Goal: Book appointment/travel/reservation

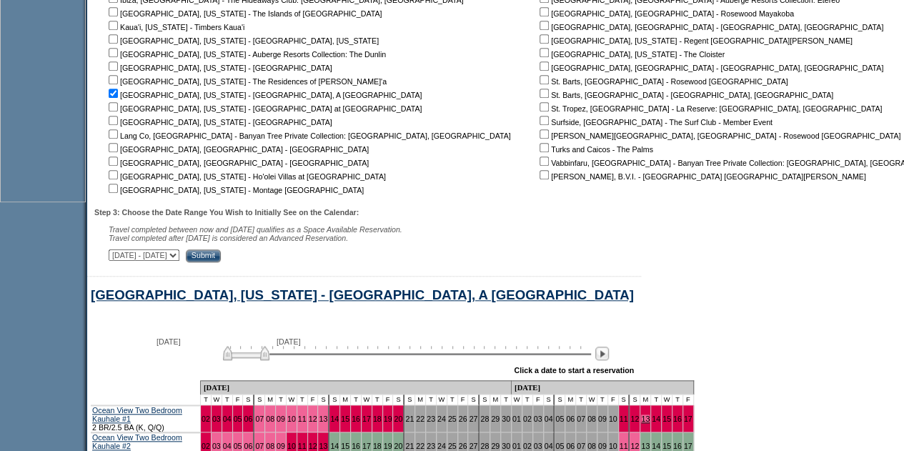
scroll to position [665, 0]
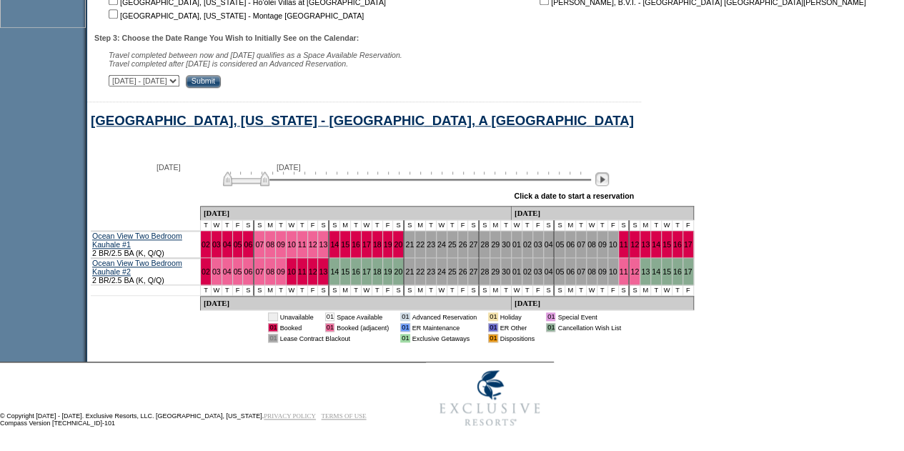
click at [608, 185] on img at bounding box center [603, 179] width 14 height 14
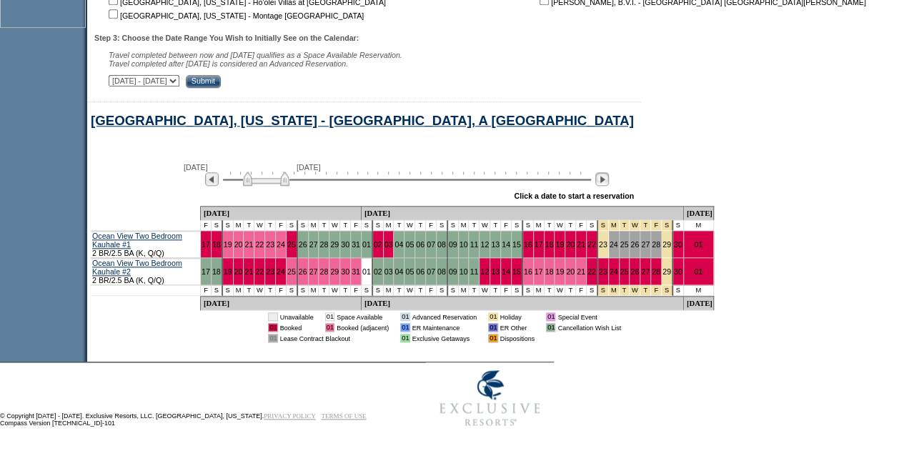
click at [609, 184] on img at bounding box center [603, 179] width 14 height 14
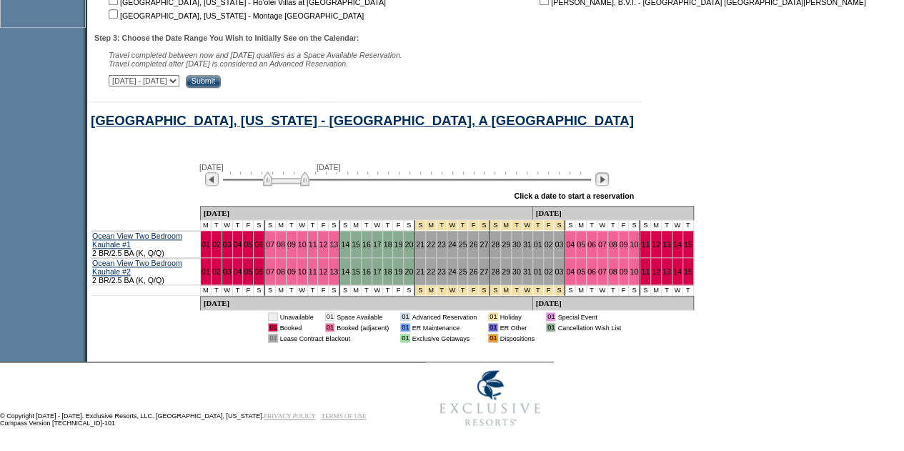
click at [609, 184] on img at bounding box center [603, 179] width 14 height 14
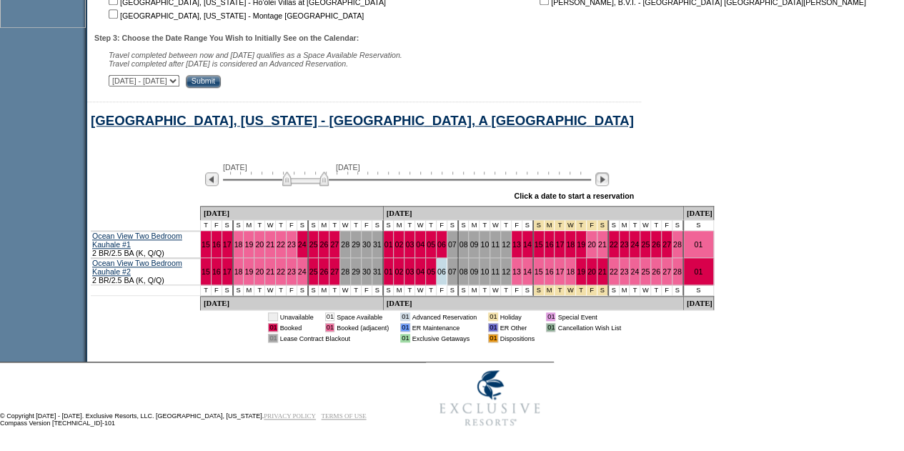
click at [609, 184] on img at bounding box center [603, 179] width 14 height 14
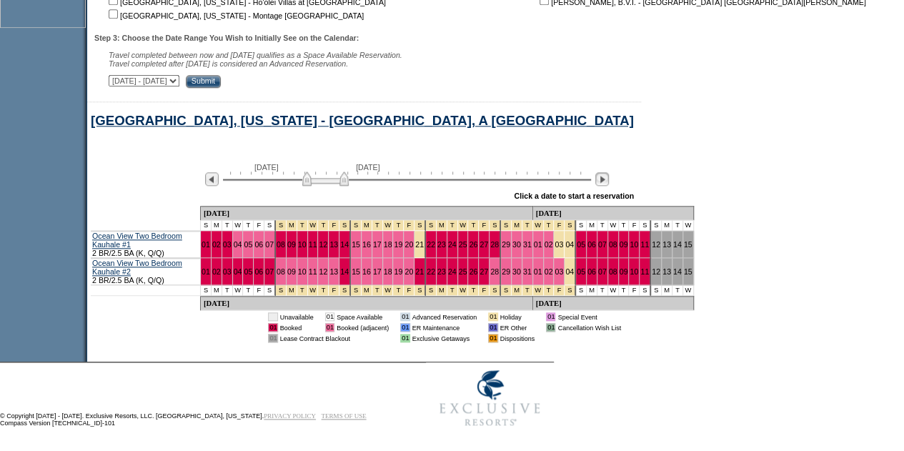
click at [609, 184] on img at bounding box center [603, 179] width 14 height 14
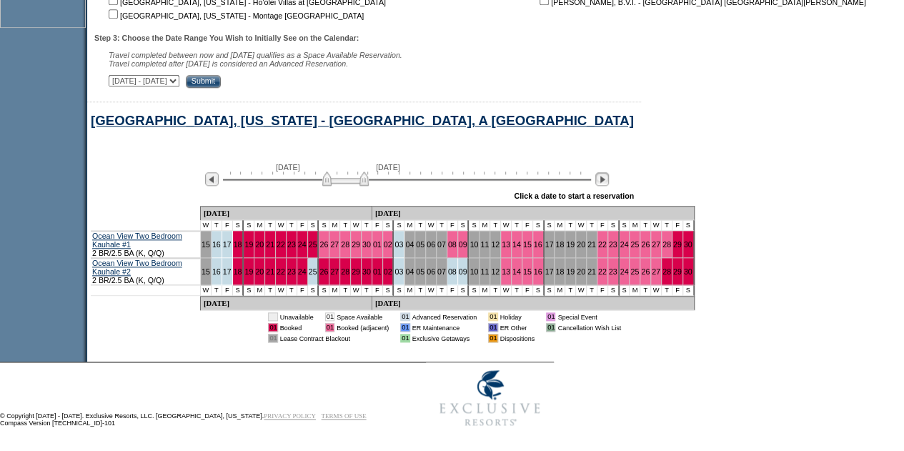
click at [609, 184] on img at bounding box center [603, 179] width 14 height 14
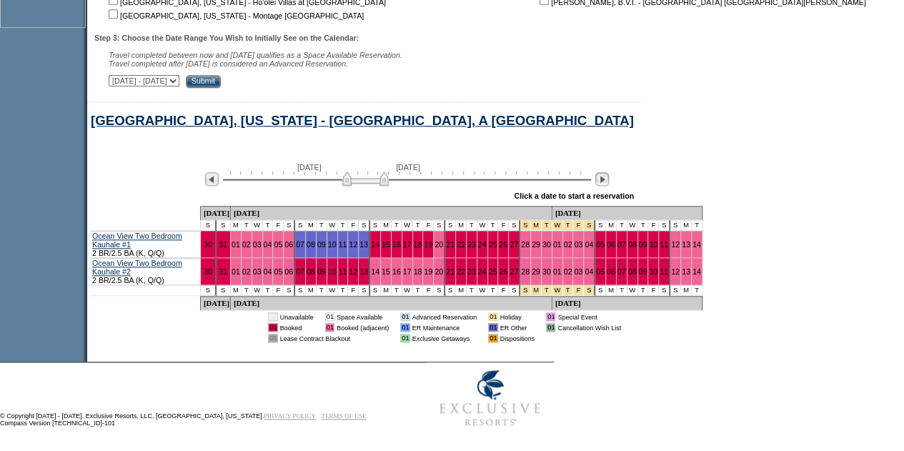
click at [609, 184] on img at bounding box center [603, 179] width 14 height 14
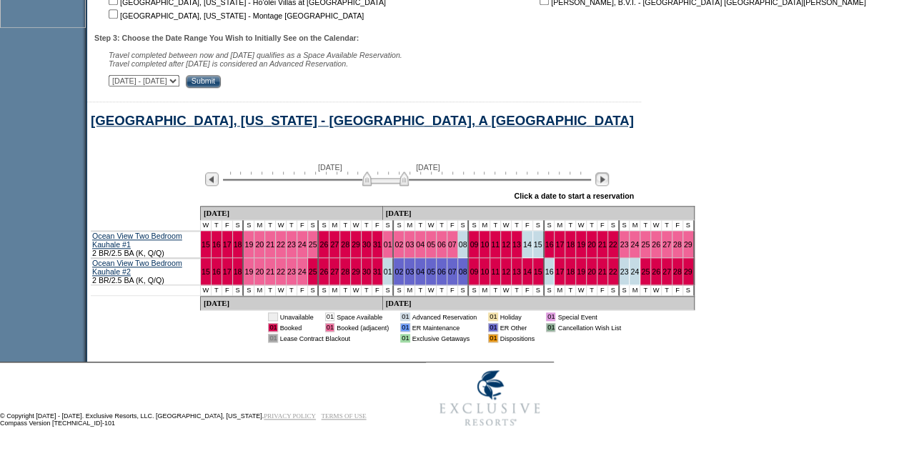
click at [609, 185] on img at bounding box center [603, 179] width 14 height 14
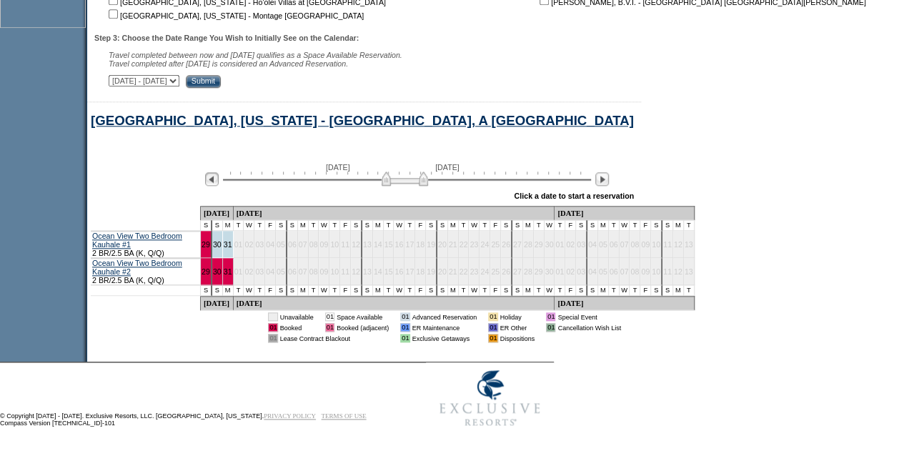
click at [219, 184] on img at bounding box center [212, 179] width 14 height 14
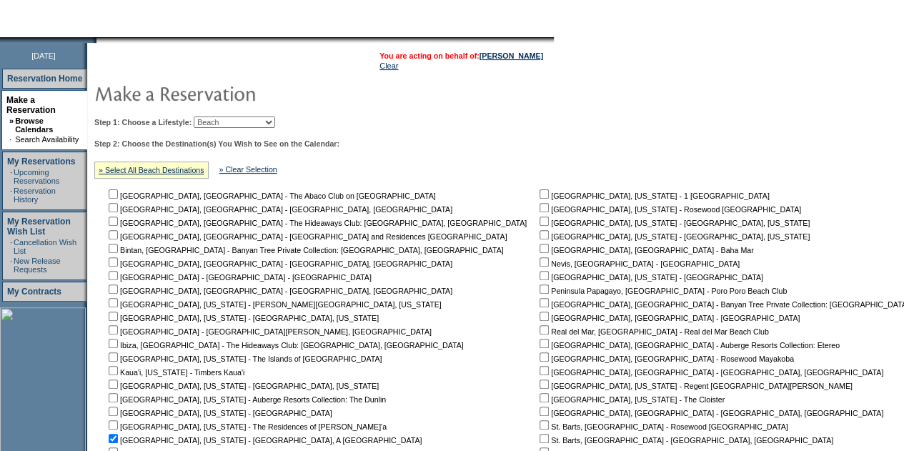
scroll to position [0, 0]
